Goal: Find specific page/section: Find specific page/section

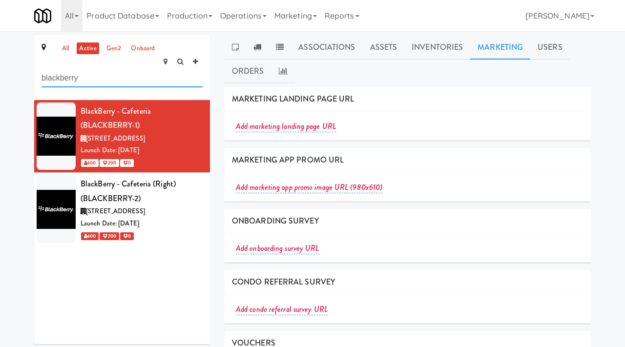
drag, startPoint x: 109, startPoint y: 70, endPoint x: 7, endPoint y: 67, distance: 102.1
click at [7, 67] on div "all active gen2 onboard blackberry BlackBerry - Cafeteria (BLACKBERRY-1) [STREE…" at bounding box center [312, 233] width 625 height 397
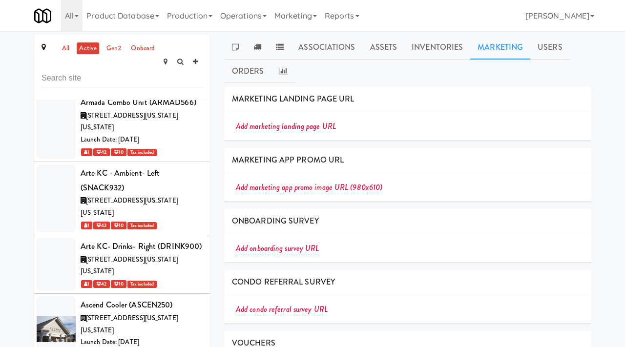
scroll to position [28477, 0]
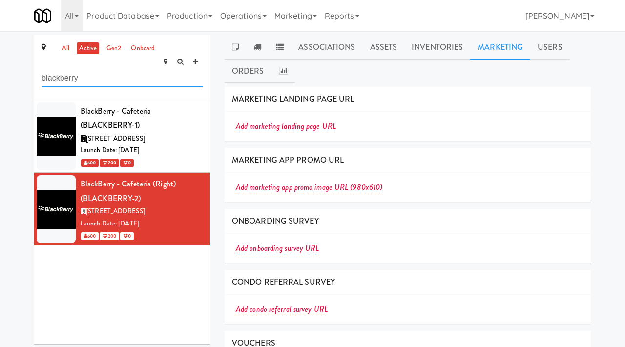
click at [128, 69] on input "blackberry" at bounding box center [121, 78] width 161 height 18
type input "bothwell"
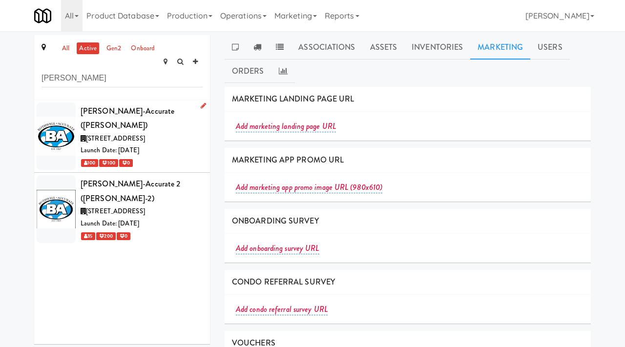
click at [193, 157] on div "100 100 0" at bounding box center [142, 163] width 122 height 12
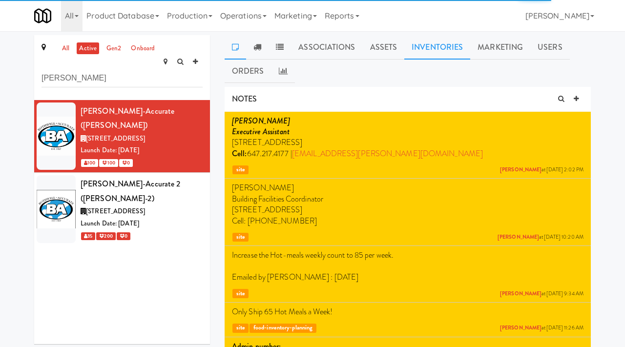
click at [442, 49] on link "Inventories" at bounding box center [437, 47] width 66 height 24
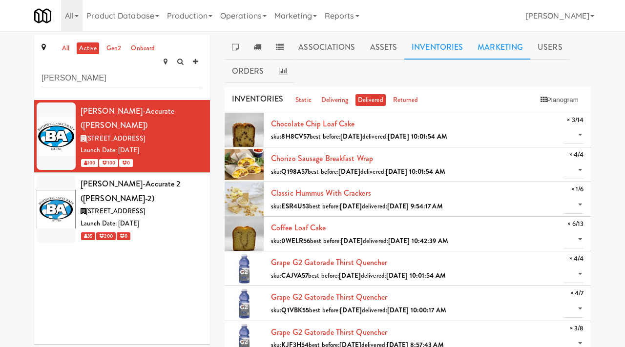
click at [498, 46] on link "Marketing" at bounding box center [500, 47] width 60 height 24
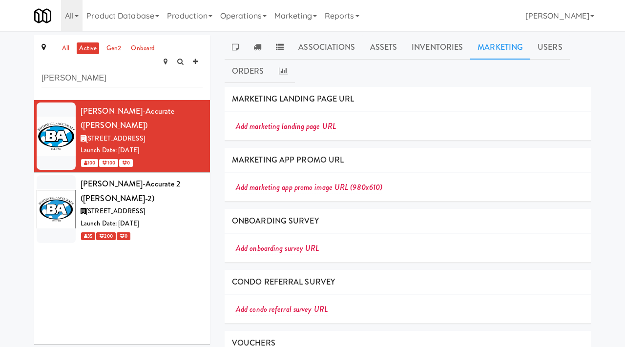
scroll to position [120, 0]
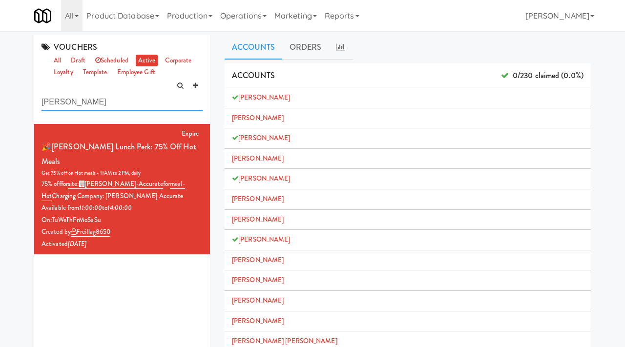
type input "[PERSON_NAME]"
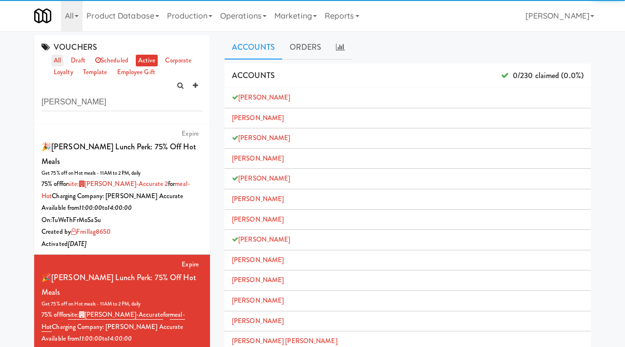
click at [60, 58] on link "all" at bounding box center [57, 61] width 12 height 12
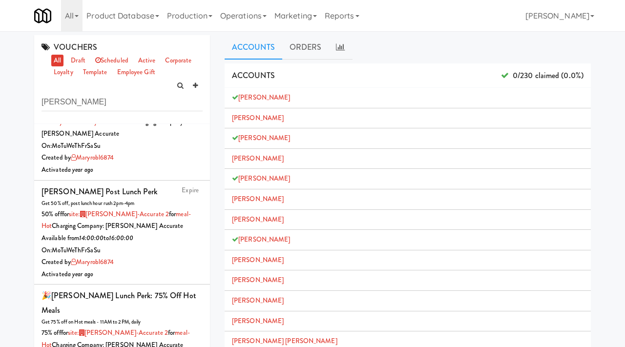
scroll to position [559, 0]
